Goal: Task Accomplishment & Management: Complete application form

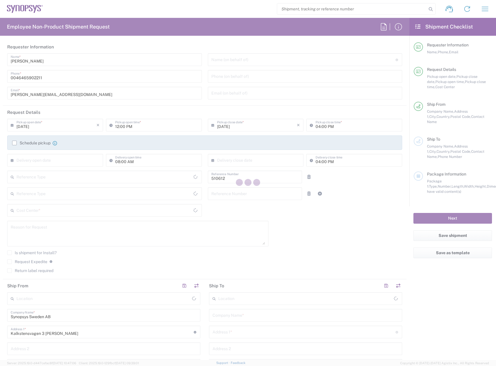
type input "Department"
type input "Delivered at Place"
type input "[GEOGRAPHIC_DATA]"
type input "SE80, SDG, HAPS, HW 510612"
type input "[GEOGRAPHIC_DATA]"
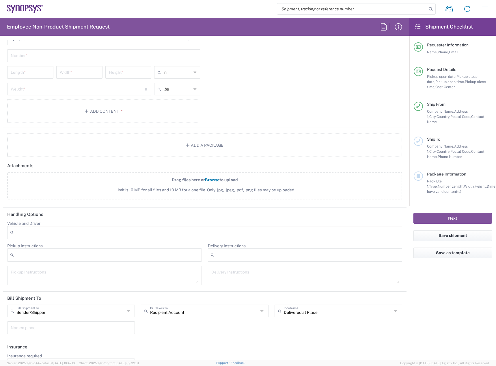
type input "[PERSON_NAME] SE80"
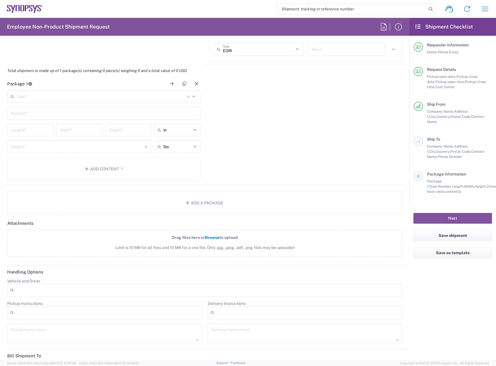
click at [193, 131] on icon at bounding box center [194, 130] width 3 height 9
click at [196, 96] on div "Type * Material used to package goods" at bounding box center [103, 96] width 193 height 13
type input "in"
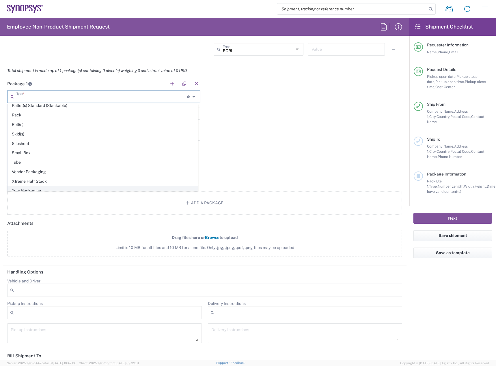
scroll to position [273, 0]
click at [136, 182] on span "Your Packaging" at bounding box center [103, 186] width 190 height 9
type input "Your Packaging"
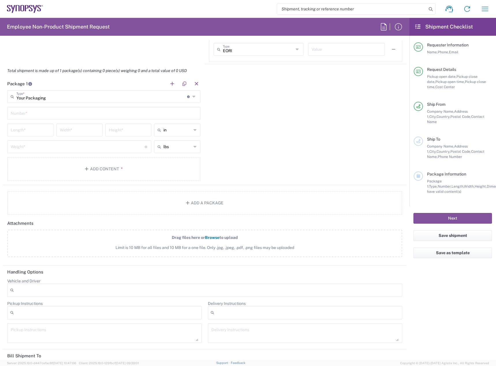
click at [195, 132] on div "in" at bounding box center [177, 130] width 46 height 13
click at [180, 153] on span "cm" at bounding box center [175, 152] width 44 height 9
type input "cm"
click at [185, 147] on input "text" at bounding box center [177, 146] width 28 height 9
click at [172, 166] on span "kgs" at bounding box center [175, 168] width 44 height 9
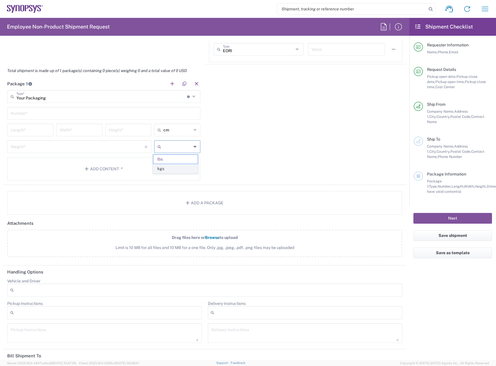
type input "kgs"
click at [37, 129] on input "number" at bounding box center [30, 130] width 39 height 10
type input "35"
type input "13"
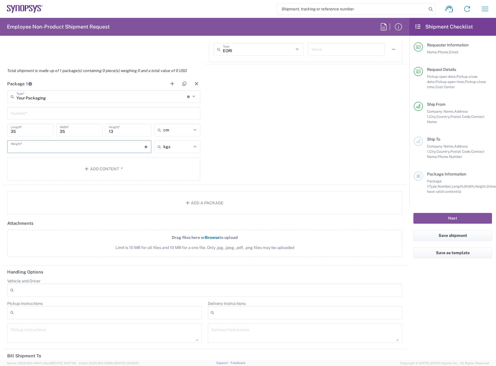
click at [52, 149] on input "number" at bounding box center [78, 146] width 134 height 10
type input "1.9"
click at [200, 204] on button "Add a Package" at bounding box center [204, 203] width 395 height 24
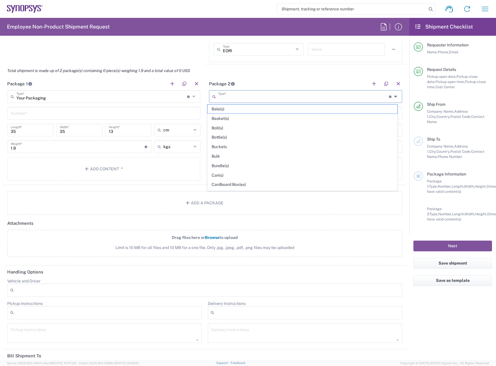
click at [280, 99] on input "text" at bounding box center [303, 96] width 171 height 10
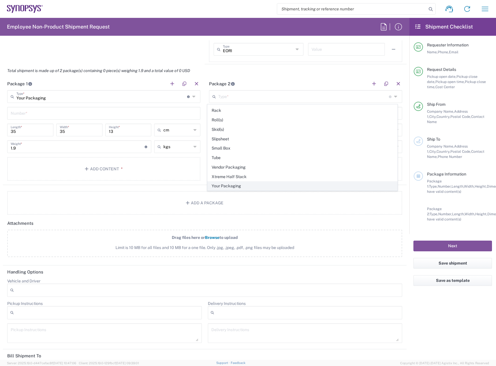
click at [246, 190] on span "Your Packaging" at bounding box center [302, 186] width 190 height 9
type input "Your Packaging"
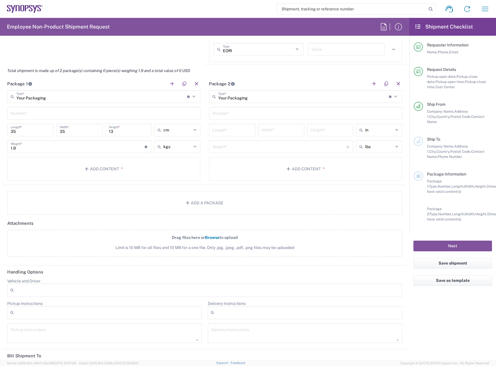
click at [374, 125] on div "in" at bounding box center [379, 130] width 46 height 13
click at [372, 158] on span "ft" at bounding box center [375, 161] width 44 height 9
type input "ft"
click at [375, 145] on input "text" at bounding box center [379, 146] width 28 height 9
click at [368, 166] on span "kgs" at bounding box center [375, 168] width 44 height 9
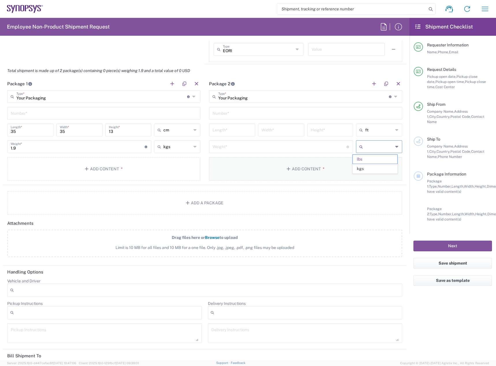
type input "kgs"
click at [381, 128] on input "ft" at bounding box center [379, 130] width 28 height 9
click at [373, 151] on span "cm" at bounding box center [375, 152] width 44 height 9
type input "cm"
drag, startPoint x: 342, startPoint y: 124, endPoint x: 340, endPoint y: 119, distance: 6.0
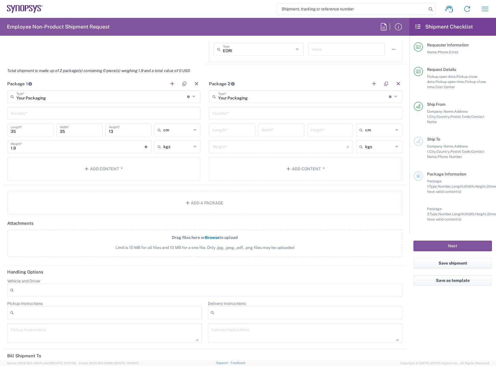
click at [341, 120] on main "Your Packaging Type * Material used to package goods Bale(s) Basket(s) Bolt(s) …" at bounding box center [306, 136] width 202 height 93
click at [339, 117] on input "text" at bounding box center [305, 113] width 186 height 10
type input "1"
click at [222, 128] on input "number" at bounding box center [231, 130] width 39 height 10
type input "35"
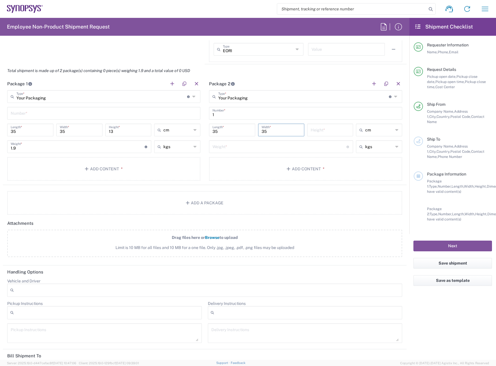
type input "35"
type input "13"
drag, startPoint x: 251, startPoint y: 149, endPoint x: 269, endPoint y: 125, distance: 30.5
click at [252, 146] on input "number" at bounding box center [279, 146] width 134 height 10
type input "1.7"
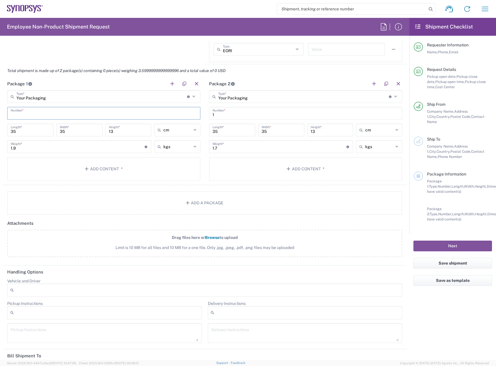
click at [49, 115] on input "text" at bounding box center [104, 113] width 186 height 10
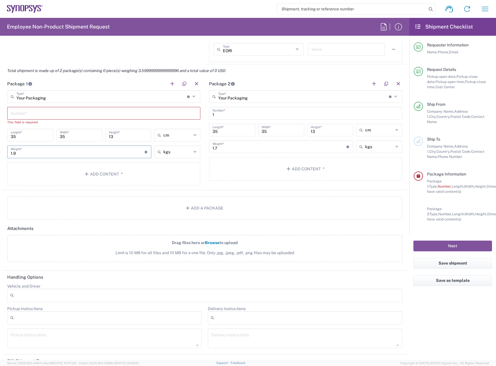
click at [55, 147] on input "1.9" at bounding box center [78, 152] width 134 height 10
type input "1.7"
click at [285, 144] on input "1.7" at bounding box center [279, 146] width 134 height 10
type input "1.9"
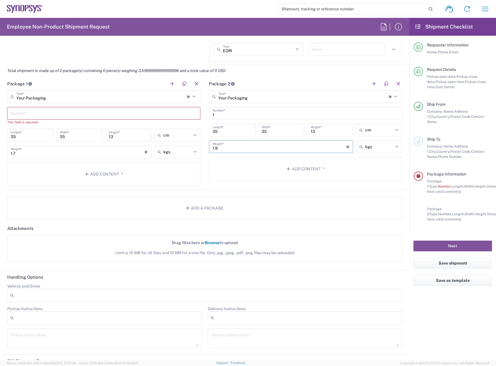
click at [128, 115] on input "text" at bounding box center [104, 113] width 186 height 10
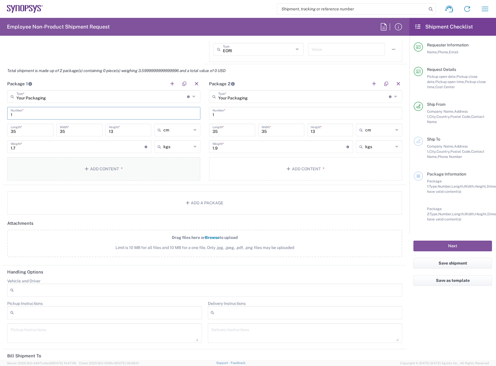
type input "1"
click at [120, 167] on span "*" at bounding box center [121, 169] width 4 height 5
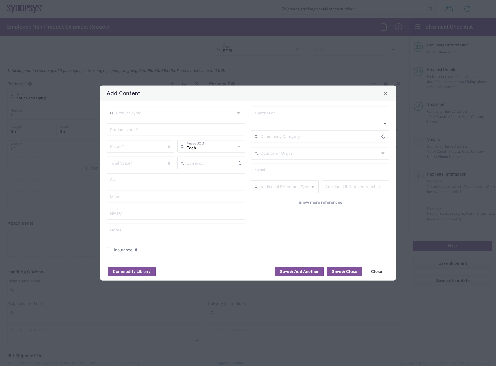
type input "US Dollar"
click at [200, 109] on input "text" at bounding box center [175, 113] width 119 height 10
click at [191, 134] on span "General Commodity" at bounding box center [175, 135] width 137 height 9
type input "General Commodity"
click at [191, 131] on input "text" at bounding box center [176, 129] width 132 height 10
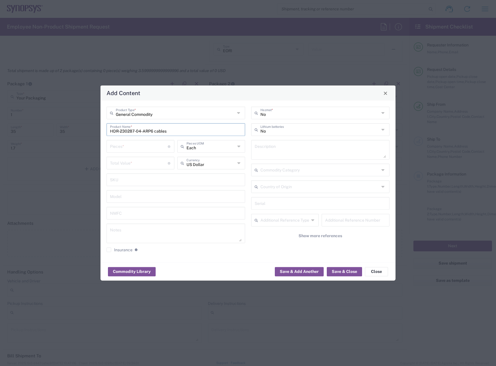
type input "HDR-230287-04-ARP6 cables"
click at [139, 147] on input "number" at bounding box center [139, 146] width 58 height 10
type input "1"
drag, startPoint x: 117, startPoint y: 163, endPoint x: 118, endPoint y: 159, distance: 3.8
click at [118, 159] on input "number" at bounding box center [139, 163] width 58 height 10
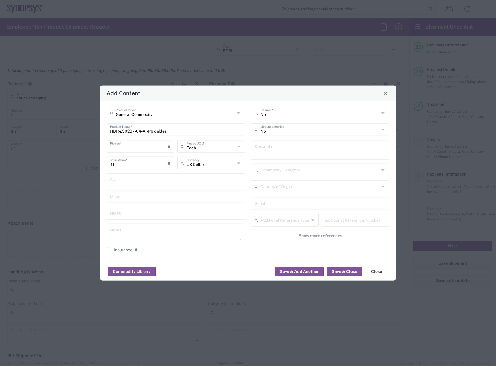
type input "413"
type input "413.5"
click at [134, 144] on input "1" at bounding box center [139, 146] width 58 height 10
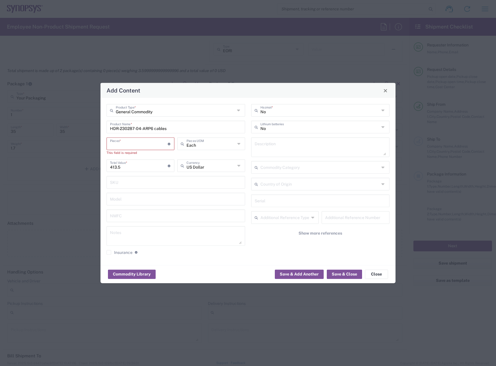
type input "3"
type input "1240.5"
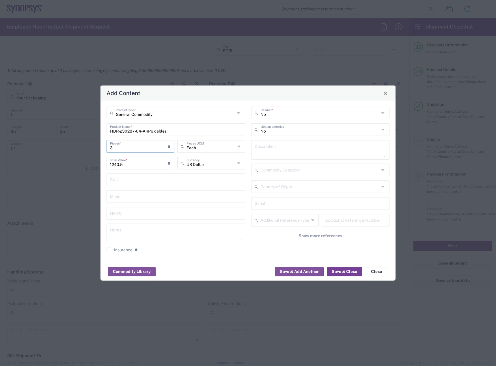
type input "3"
click at [339, 272] on button "Save & Close" at bounding box center [344, 271] width 35 height 9
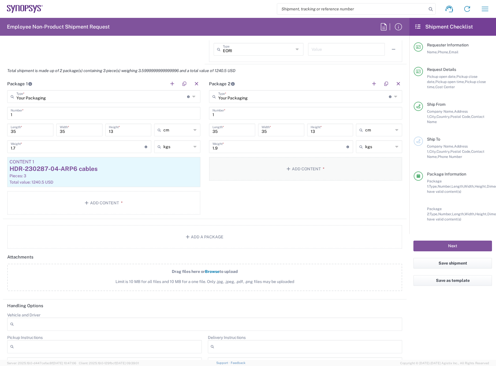
click at [303, 177] on button "Add Content *" at bounding box center [305, 169] width 193 height 24
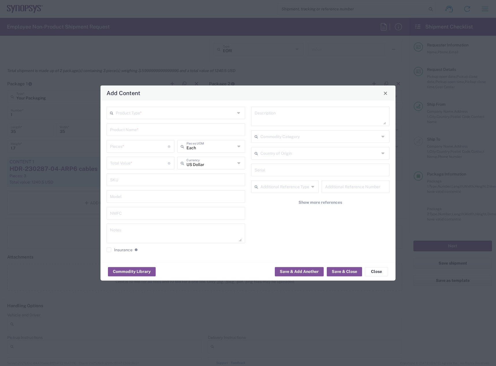
click at [172, 113] on input "text" at bounding box center [175, 113] width 119 height 10
click at [163, 132] on span "General Commodity" at bounding box center [175, 135] width 137 height 9
type input "General Commodity"
click at [165, 122] on div "General Commodity Product Type * Product Name * Pieces * Number of pieces insid…" at bounding box center [176, 182] width 145 height 150
click at [162, 133] on input "text" at bounding box center [176, 129] width 132 height 10
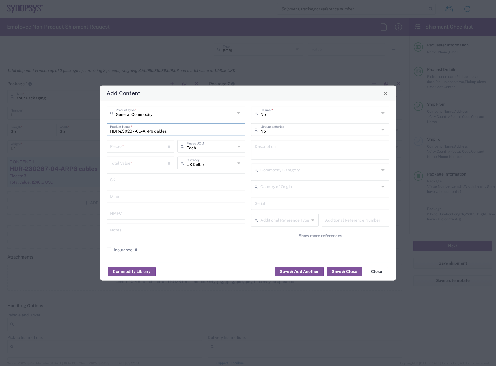
type input "HDR-230287-05-ARP6 cables"
click at [153, 143] on input "number" at bounding box center [139, 146] width 58 height 10
type input "1"
click at [147, 164] on input "number" at bounding box center [139, 163] width 58 height 10
type input "495"
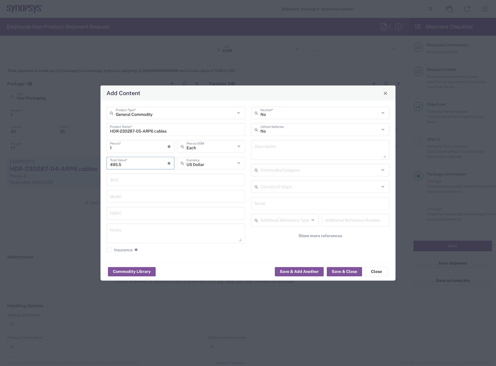
type input "495.5"
click at [154, 145] on input "1" at bounding box center [139, 146] width 58 height 10
type input "3"
type input "1486.5"
type input "3"
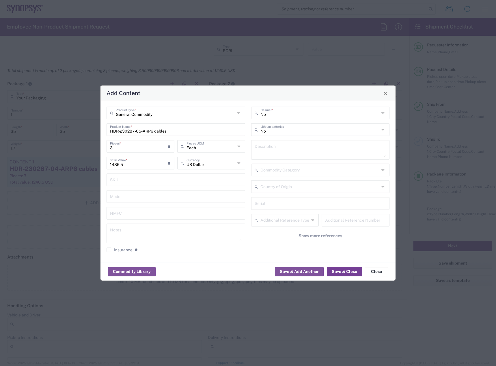
click at [343, 276] on div "Commodity Library Save & Add Another Save & Close Close" at bounding box center [247, 272] width 295 height 18
click at [345, 272] on button "Save & Close" at bounding box center [344, 271] width 35 height 9
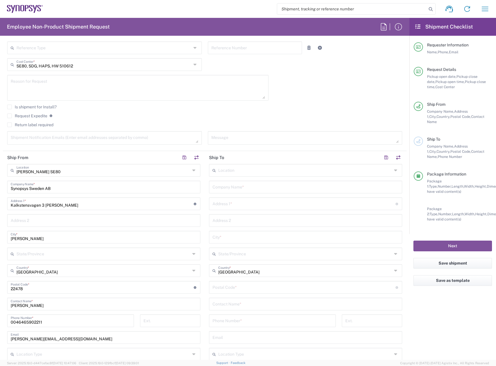
scroll to position [144, 0]
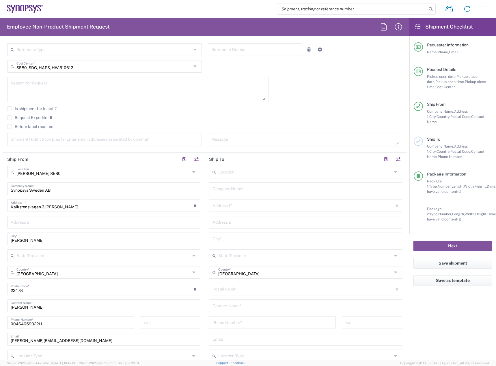
click at [249, 169] on input "text" at bounding box center [305, 172] width 174 height 10
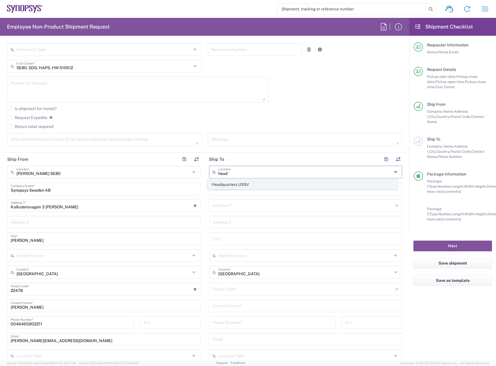
click at [248, 181] on span "Headquarters USSV" at bounding box center [302, 184] width 190 height 9
type input "Headquarters USSV"
type input "Synopsys Headquarters USSV"
type input "675 Almanor Ave"
type input "Sunnyvale"
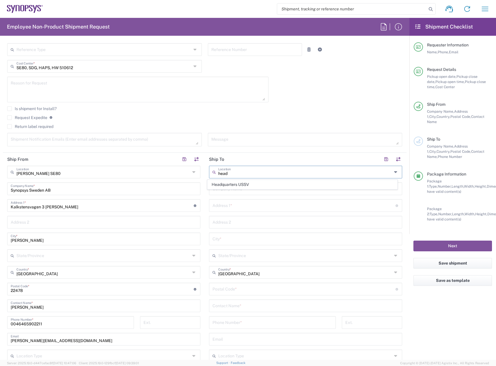
type input "United States"
type input "94085"
type input "6505845000"
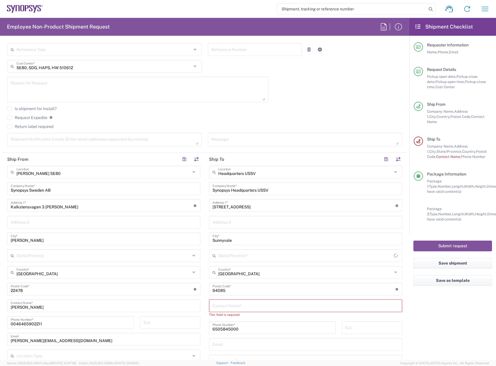
type input "California"
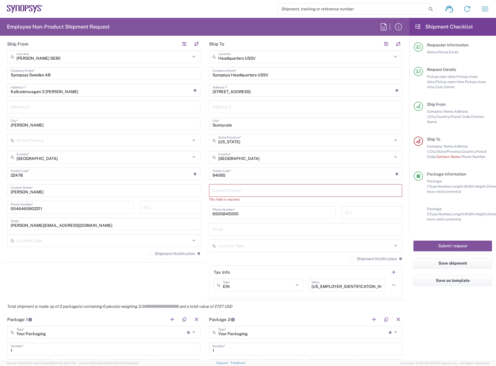
click at [244, 185] on input "text" at bounding box center [305, 190] width 186 height 10
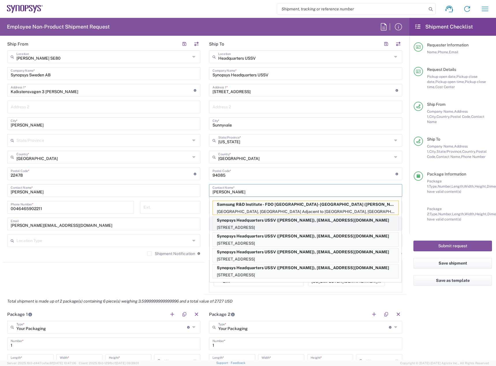
type input "Raj"
click at [255, 223] on p "Synopsys Headquarters USSV (Rajkumar Methuku), rmethuku@synopsys.com" at bounding box center [306, 220] width 186 height 7
type input "Rajkumar Methuku"
type input "6504171843"
type input "rmethuku@synopsys.com"
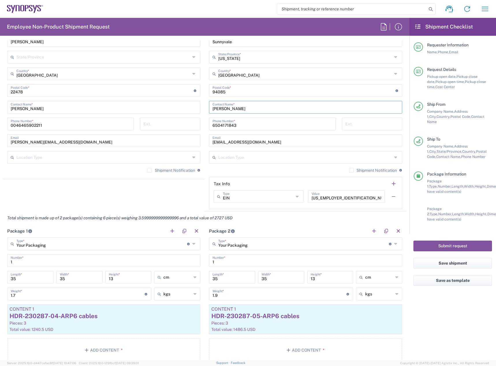
scroll to position [462, 0]
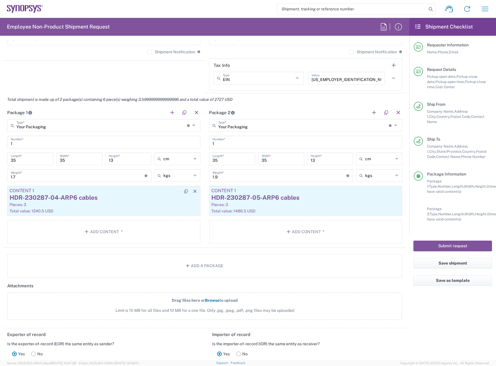
click at [136, 205] on div "Pieces: 3" at bounding box center [104, 204] width 188 height 5
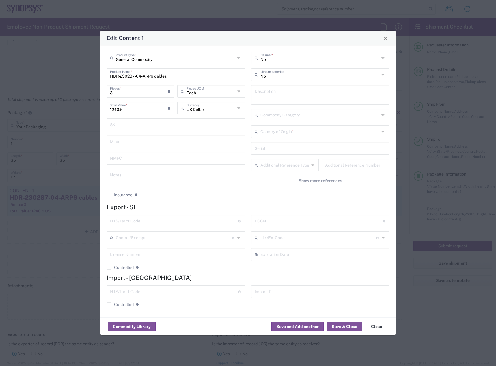
click at [183, 223] on input "text" at bounding box center [174, 221] width 128 height 10
type input "8544.42.9000"
drag, startPoint x: 183, startPoint y: 223, endPoint x: 56, endPoint y: 220, distance: 126.7
click at [56, 220] on div "Edit Content 1 General Commodity Product Type * HDR-230287-04-ARP6 cables Produ…" at bounding box center [248, 183] width 496 height 366
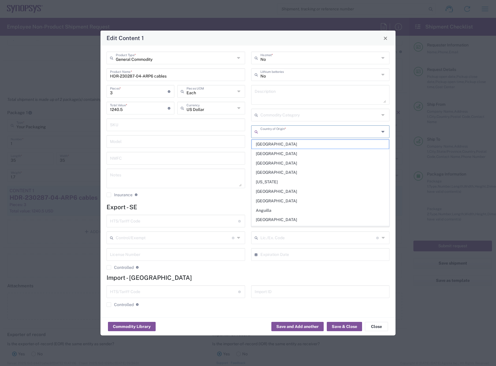
click at [303, 132] on input "text" at bounding box center [319, 131] width 119 height 10
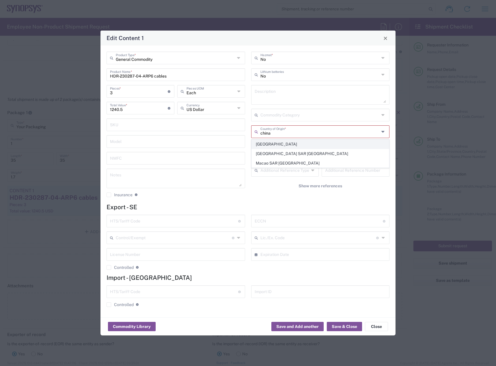
click at [299, 144] on span "China" at bounding box center [320, 144] width 137 height 9
type input "China"
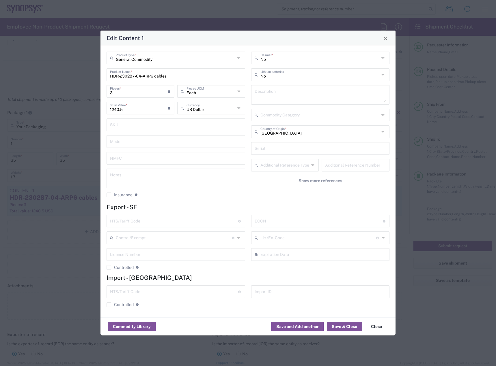
click at [297, 218] on input "text" at bounding box center [319, 221] width 128 height 10
type input "EAR99"
click at [212, 219] on input "text" at bounding box center [174, 221] width 128 height 10
type input "8544.42.9000"
click at [340, 326] on button "Save & Close" at bounding box center [344, 326] width 35 height 9
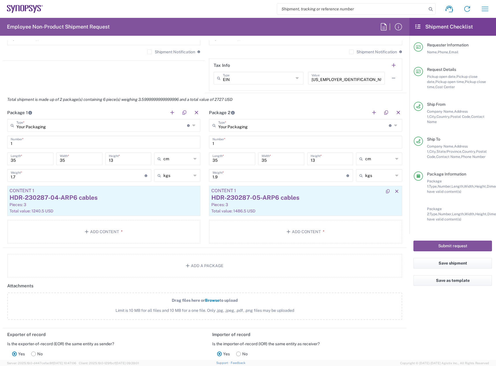
click at [261, 204] on div "Pieces: 3" at bounding box center [305, 204] width 188 height 5
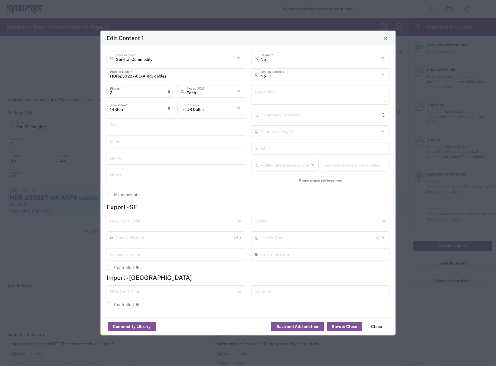
click at [293, 137] on div "Country of Origin *" at bounding box center [320, 132] width 139 height 13
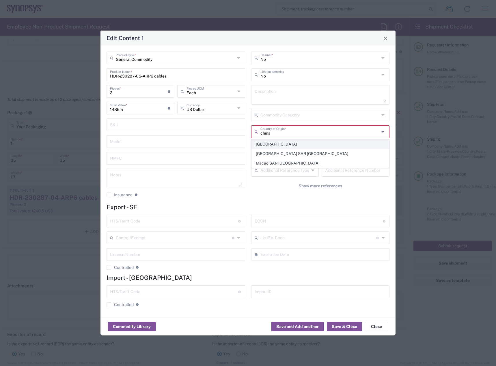
click at [274, 145] on span "China" at bounding box center [320, 144] width 137 height 9
type input "China"
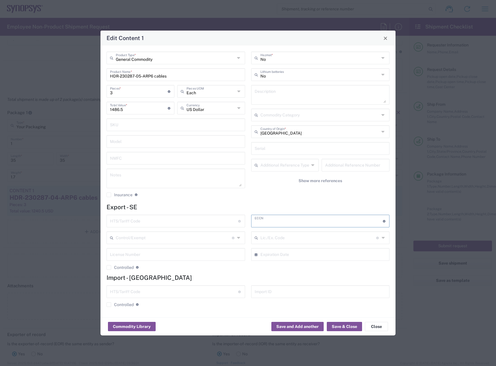
click at [280, 221] on input "text" at bounding box center [319, 221] width 128 height 10
type input "EAR99"
click at [191, 221] on input "text" at bounding box center [174, 221] width 128 height 10
type input "8544.42.9000"
click at [349, 323] on button "Save & Close" at bounding box center [344, 326] width 35 height 9
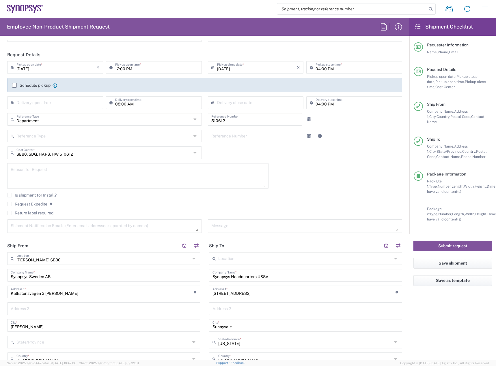
scroll to position [0, 0]
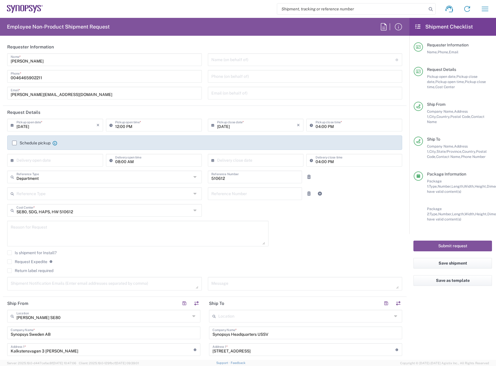
click at [16, 143] on label "Schedule pickup" at bounding box center [31, 143] width 38 height 5
click at [14, 143] on input "Schedule pickup" at bounding box center [14, 143] width 0 height 0
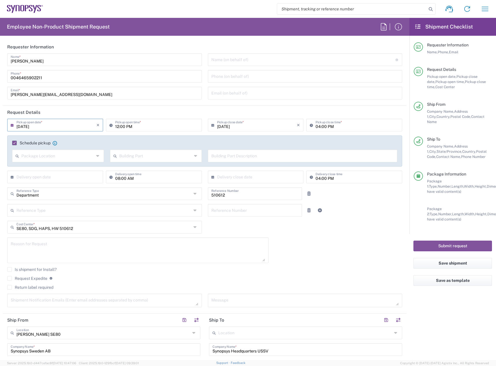
click at [30, 126] on input "09/22/2025" at bounding box center [56, 125] width 80 height 10
click at [49, 175] on span "23" at bounding box center [47, 177] width 9 height 8
type input "09/23/2025"
click at [120, 126] on input "12:00 PM" at bounding box center [156, 125] width 83 height 10
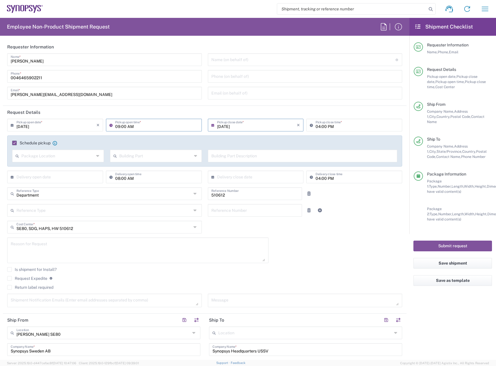
type input "09:00 AM"
click at [315, 126] on input "04:00 PM" at bounding box center [356, 125] width 83 height 10
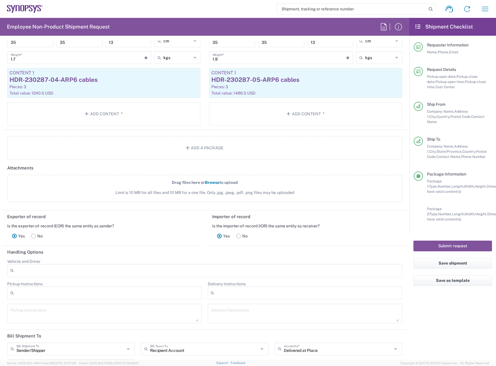
scroll to position [606, 0]
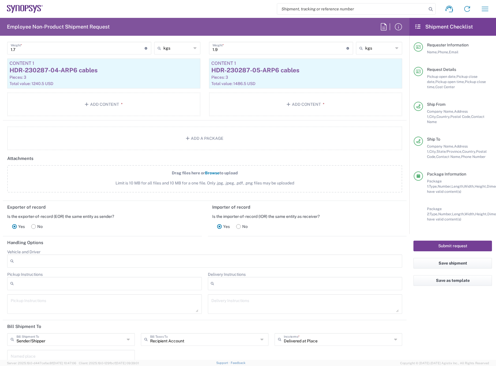
type input "02:00 PM"
click at [435, 242] on button "Submit request" at bounding box center [452, 246] width 78 height 11
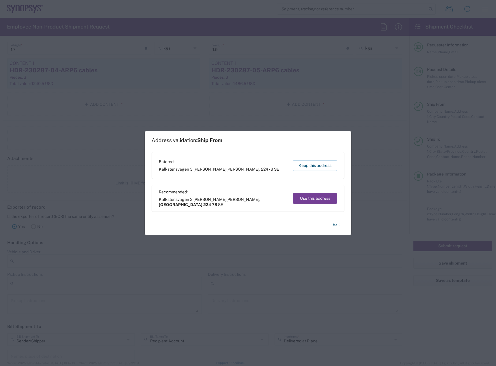
click at [309, 198] on button "Use this address" at bounding box center [315, 198] width 44 height 11
type input "Skåne län"
type input "224 78"
